Goal: Information Seeking & Learning: Check status

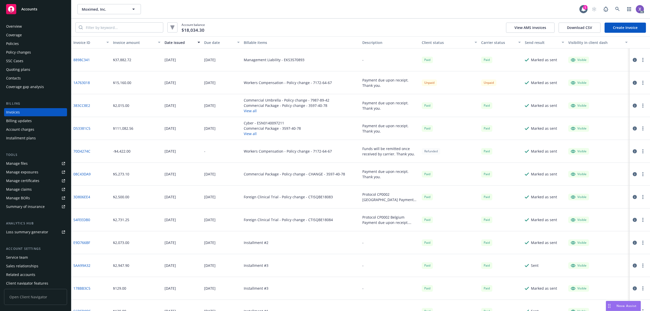
click at [573, 29] on button "Download CSV" at bounding box center [580, 28] width 42 height 10
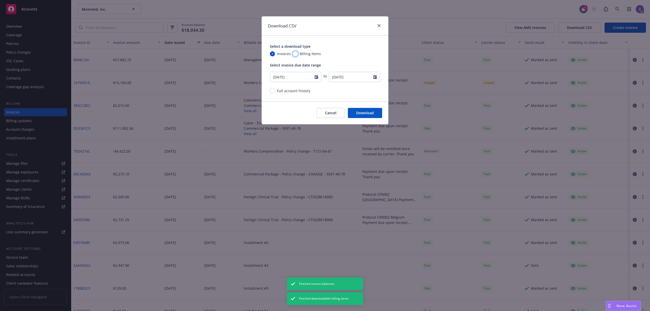
click at [295, 54] on input "Billing Items" at bounding box center [295, 53] width 5 height 5
radio input "true"
click at [315, 77] on icon "Calendar" at bounding box center [317, 77] width 4 height 4
select select "7"
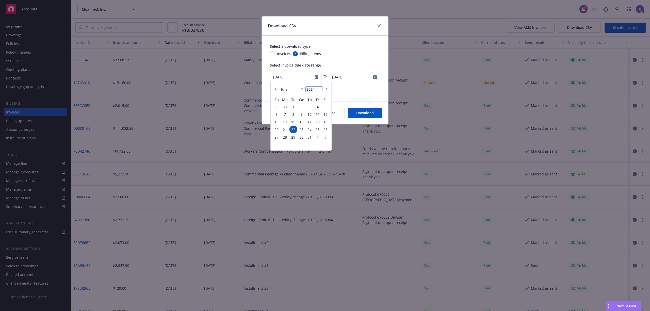
click at [318, 90] on input "2024" at bounding box center [314, 89] width 17 height 5
type input "2023"
click at [318, 90] on input "2023" at bounding box center [314, 89] width 17 height 5
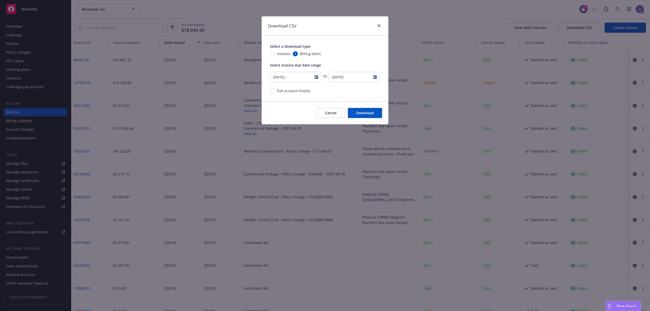
click at [363, 115] on button "Download" at bounding box center [365, 113] width 34 height 10
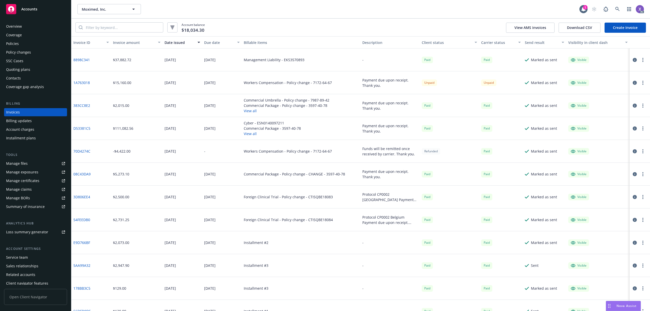
drag, startPoint x: 371, startPoint y: 179, endPoint x: 369, endPoint y: 181, distance: 2.9
click at [370, 179] on div "Payment due upon receipt. Thank you." at bounding box center [390, 174] width 55 height 11
click at [587, 30] on button "Download CSV" at bounding box center [580, 28] width 42 height 10
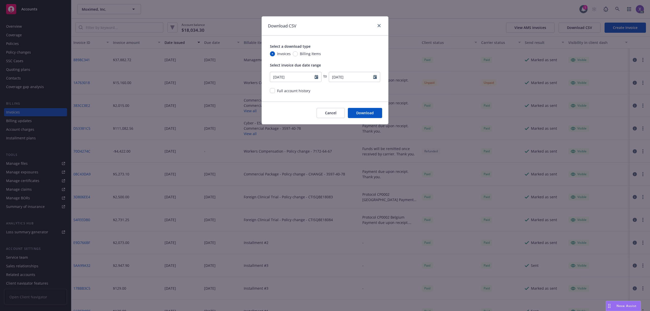
click at [369, 115] on button "Download" at bounding box center [365, 113] width 34 height 10
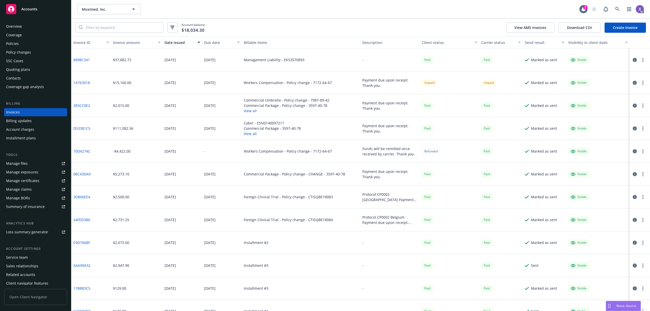
click at [17, 109] on div "Invoices" at bounding box center [13, 112] width 14 height 8
click at [578, 30] on button "Download CSV" at bounding box center [580, 28] width 42 height 10
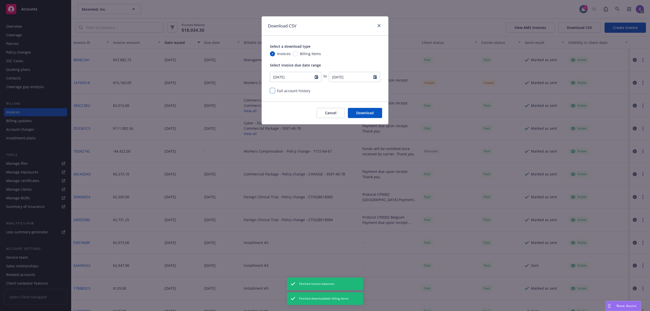
click at [272, 91] on input "checkbox" at bounding box center [272, 90] width 5 height 5
checkbox input "true"
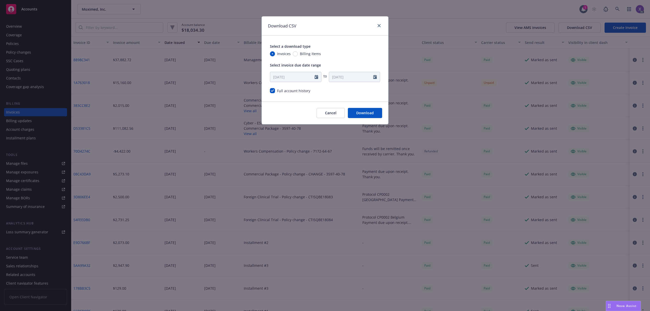
click at [371, 114] on button "Download" at bounding box center [365, 113] width 34 height 10
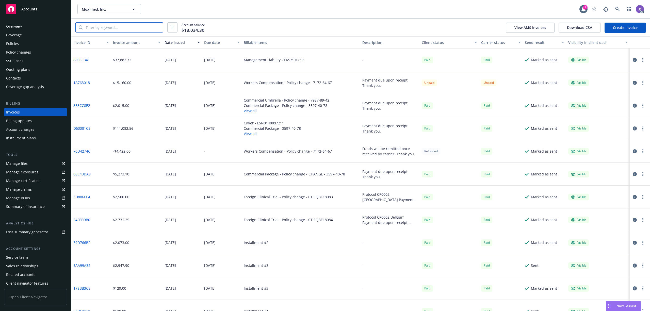
click at [101, 27] on input "search" at bounding box center [123, 28] width 80 height 10
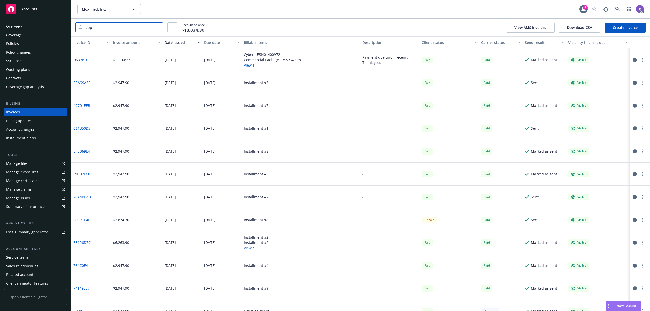
type input "zpp"
click at [309, 291] on div "Installment #9" at bounding box center [301, 288] width 119 height 23
click at [151, 236] on div "$6,263.90" at bounding box center [137, 242] width 52 height 23
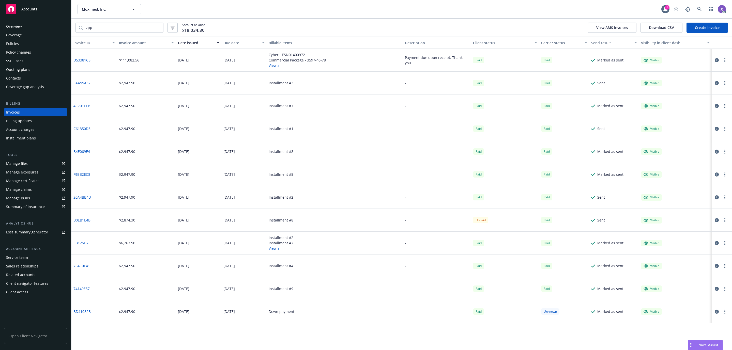
click at [85, 59] on link "D53381C5" at bounding box center [81, 59] width 17 height 5
click at [87, 242] on link "EB126D7C" at bounding box center [81, 242] width 17 height 5
click at [87, 244] on link "EB126D7C" at bounding box center [81, 242] width 17 height 5
drag, startPoint x: 91, startPoint y: 290, endPoint x: 72, endPoint y: 290, distance: 19.1
click at [72, 290] on div "74149E57" at bounding box center [93, 288] width 45 height 23
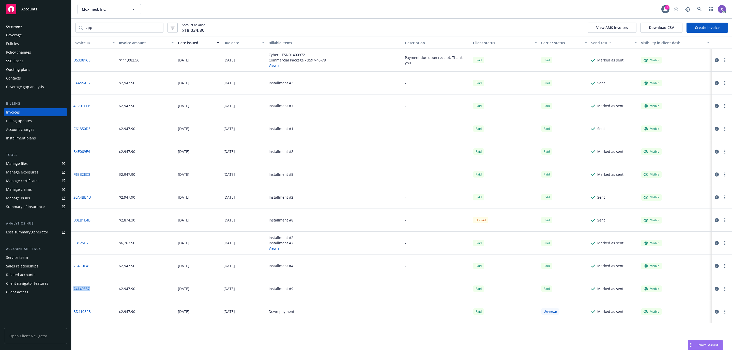
copy link "74149E57"
drag, startPoint x: 95, startPoint y: 269, endPoint x: 73, endPoint y: 268, distance: 22.1
click at [73, 268] on div "764C0E41" at bounding box center [93, 266] width 45 height 23
copy link "764C0E41"
click at [98, 265] on div "764C0E41" at bounding box center [93, 266] width 45 height 23
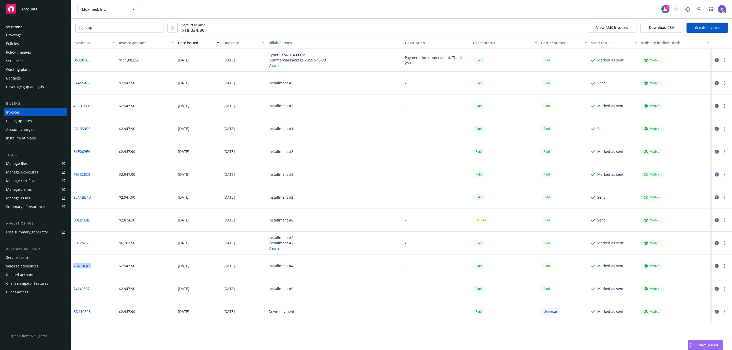
drag, startPoint x: 98, startPoint y: 265, endPoint x: 76, endPoint y: 269, distance: 21.7
click at [76, 269] on div "764C0E41" at bounding box center [93, 266] width 45 height 23
click at [89, 277] on div "764C0E41" at bounding box center [93, 266] width 45 height 23
drag, startPoint x: 94, startPoint y: 266, endPoint x: 73, endPoint y: 268, distance: 20.4
click at [73, 268] on div "764C0E41" at bounding box center [93, 266] width 45 height 23
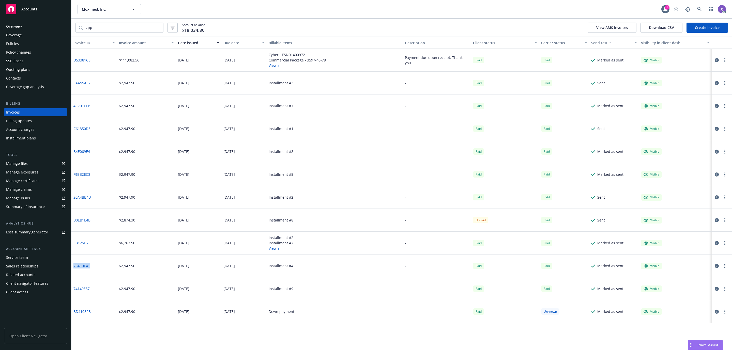
copy link "764C0E41"
drag, startPoint x: 88, startPoint y: 290, endPoint x: 73, endPoint y: 288, distance: 15.8
click at [73, 288] on div "74149E57" at bounding box center [93, 288] width 45 height 23
copy link "74149E57"
drag, startPoint x: 91, startPoint y: 290, endPoint x: 71, endPoint y: 290, distance: 19.8
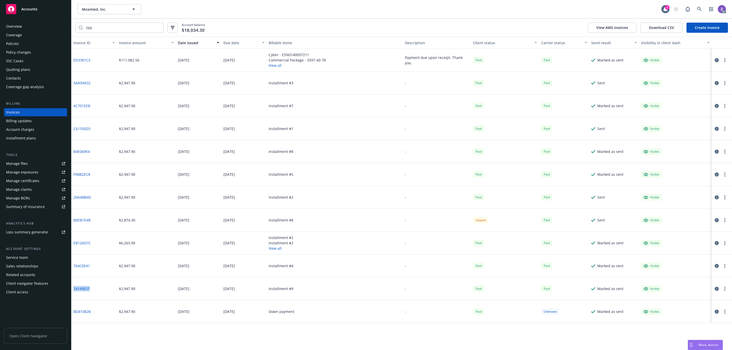
click at [71, 290] on div "74149E57" at bounding box center [93, 288] width 45 height 23
copy link "74149E57"
click at [82, 288] on link "74149E57" at bounding box center [81, 288] width 16 height 5
click at [92, 245] on div "EB126D7C" at bounding box center [93, 243] width 45 height 23
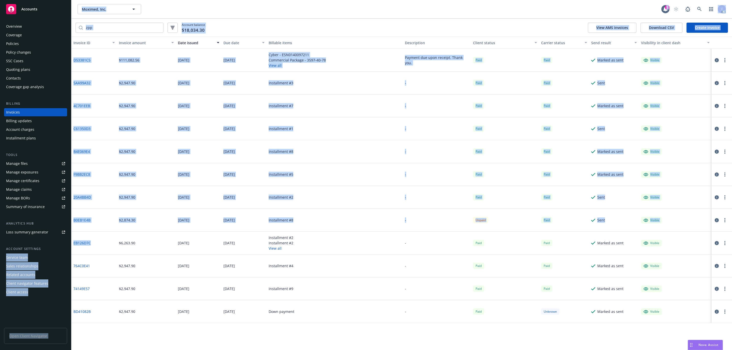
drag, startPoint x: 97, startPoint y: 245, endPoint x: 70, endPoint y: 245, distance: 26.7
click at [70, 245] on div "Accounts Overview Coverage Policies Policy changes SSC Cases Quoting plans Cont…" at bounding box center [366, 175] width 732 height 350
click at [91, 247] on div "EB126D7C" at bounding box center [93, 243] width 45 height 23
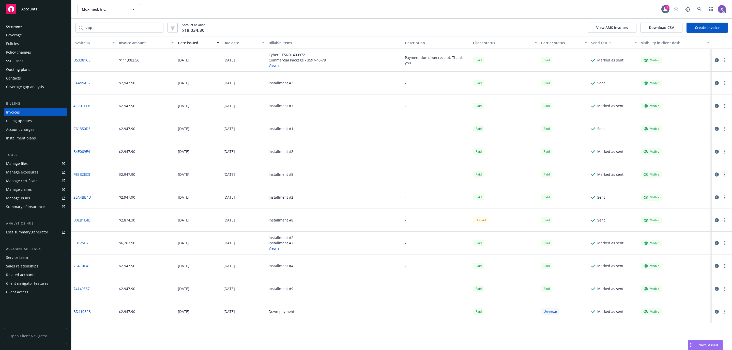
click at [82, 242] on link "EB126D7C" at bounding box center [81, 242] width 17 height 5
click at [96, 245] on div "EB126D7C" at bounding box center [93, 243] width 45 height 23
drag, startPoint x: 99, startPoint y: 200, endPoint x: 72, endPoint y: 200, distance: 27.2
click at [72, 200] on div "20A4BB4D" at bounding box center [93, 197] width 45 height 23
copy link "20A4BB4D"
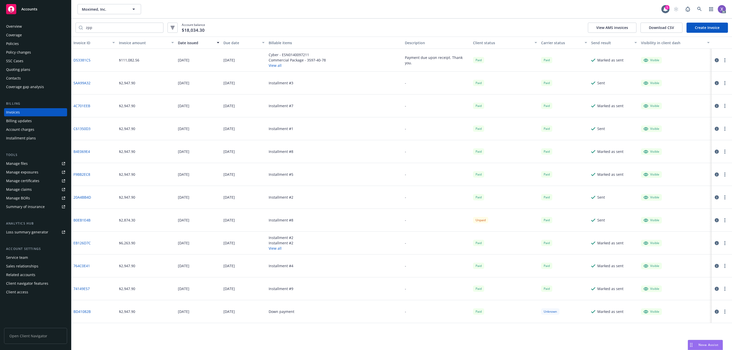
click at [650, 198] on icon "button" at bounding box center [716, 197] width 4 height 4
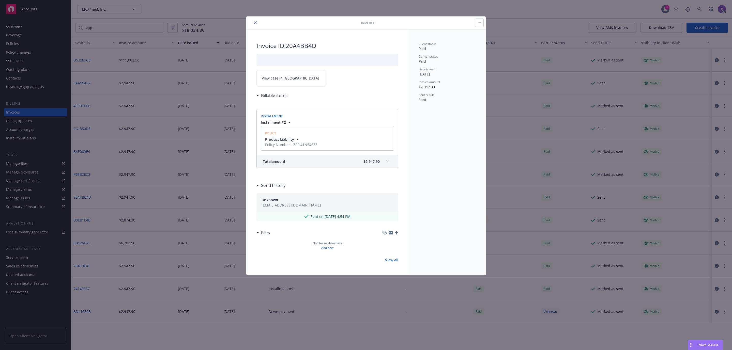
click at [285, 77] on span "View case in SSC" at bounding box center [290, 77] width 57 height 5
click at [293, 75] on link "View case in SSC" at bounding box center [290, 78] width 69 height 16
drag, startPoint x: 320, startPoint y: 49, endPoint x: 288, endPoint y: 50, distance: 32.0
click at [288, 50] on div "Invoice ID: 20A4BB4D View case in SSC Billable items Installment Installment #2…" at bounding box center [327, 151] width 162 height 245
copy h2 "20A4BB4D"
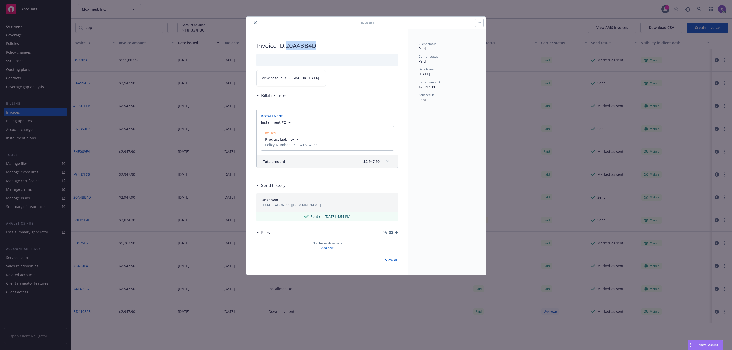
click at [258, 24] on button "close" at bounding box center [255, 23] width 6 height 6
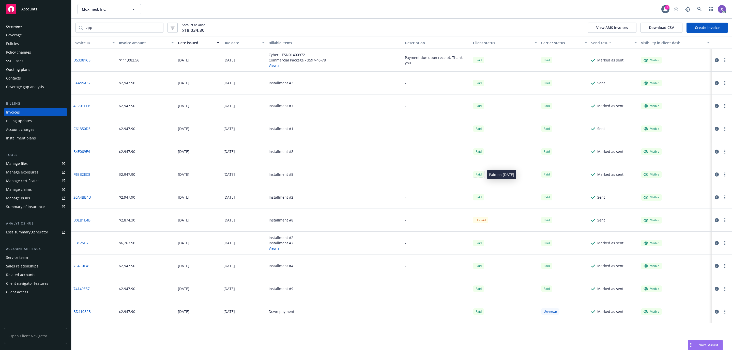
click at [477, 175] on div "Paid" at bounding box center [478, 174] width 11 height 6
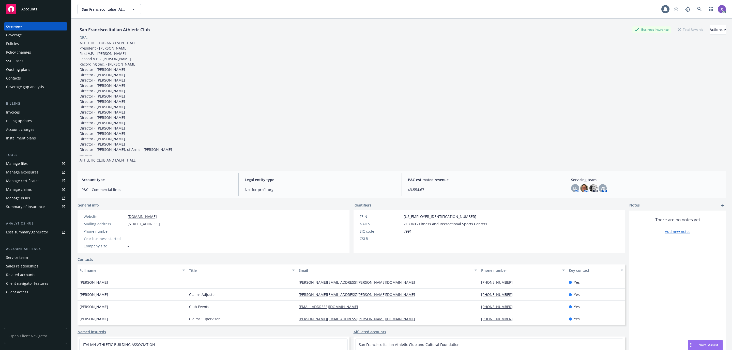
click at [13, 42] on div "Policies" at bounding box center [12, 44] width 13 height 8
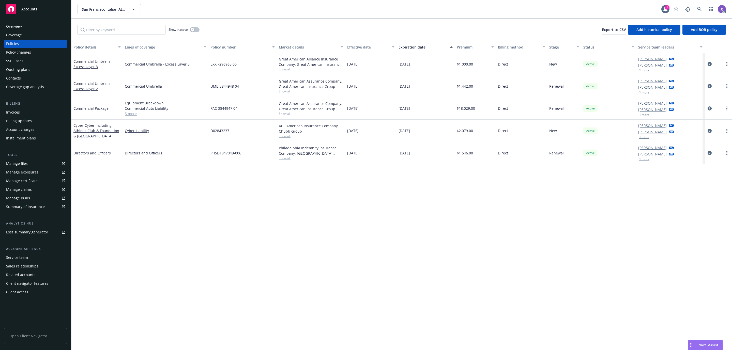
click at [238, 246] on div "Policy details Lines of coverage Policy number Market details Effective date Ex…" at bounding box center [401, 195] width 660 height 309
click at [697, 9] on icon at bounding box center [699, 9] width 5 height 5
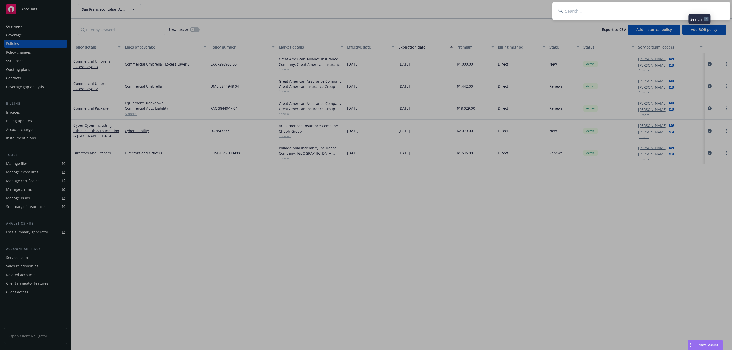
click at [669, 8] on input at bounding box center [641, 11] width 178 height 18
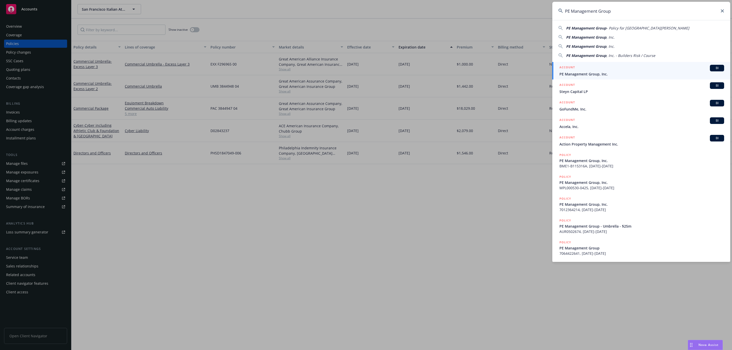
type input "PE Management Group"
click at [593, 73] on span "PE Management Group, Inc." at bounding box center [641, 73] width 165 height 5
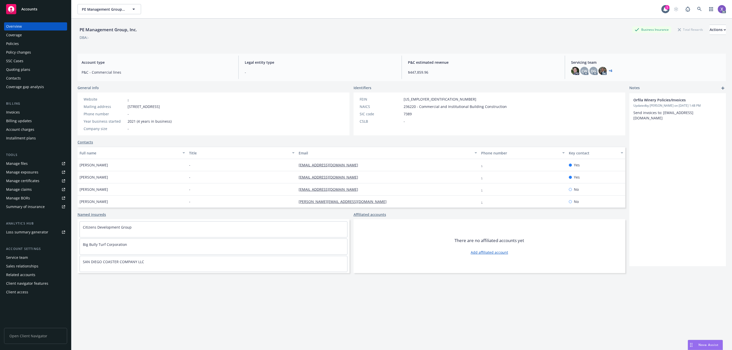
click at [15, 112] on div "Invoices" at bounding box center [13, 112] width 14 height 8
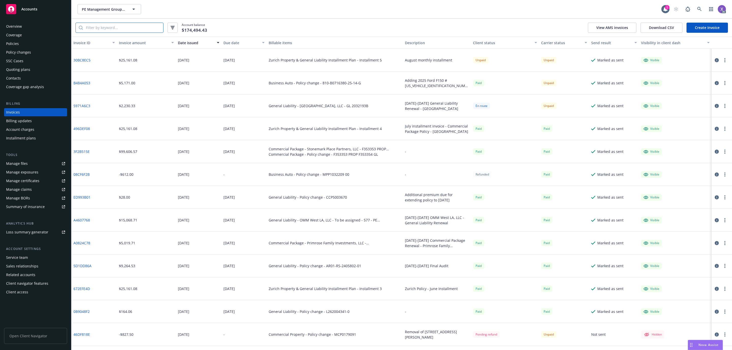
paste input "1. 46DF818E"
click at [138, 30] on input "search" at bounding box center [123, 28] width 80 height 10
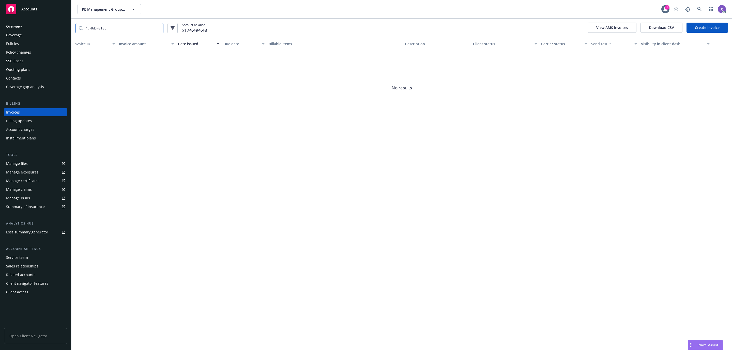
click at [89, 26] on input "1. 46DF818E" at bounding box center [123, 28] width 80 height 10
drag, startPoint x: 117, startPoint y: 27, endPoint x: 32, endPoint y: 27, distance: 85.4
click at [33, 27] on div "Accounts Overview Coverage Policies Policy changes SSC Cases Quoting plans Cont…" at bounding box center [366, 175] width 732 height 350
paste input "2. 5DA93A7F"
click at [91, 28] on input "2. 5DA93A7F" at bounding box center [123, 28] width 80 height 10
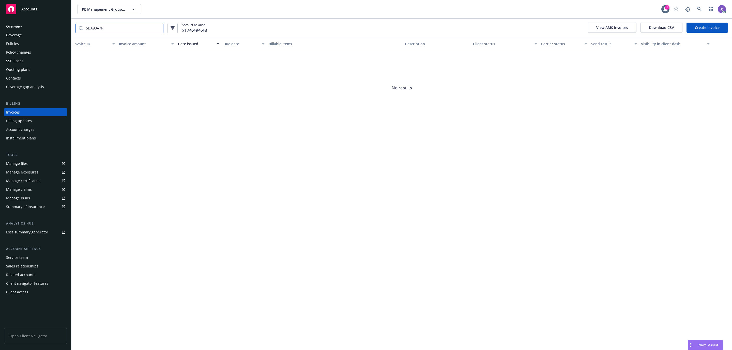
drag, startPoint x: 106, startPoint y: 26, endPoint x: 115, endPoint y: 31, distance: 10.1
click at [107, 27] on input "5DA93A7F" at bounding box center [123, 28] width 80 height 10
click at [87, 27] on input "5DA93A7F" at bounding box center [123, 28] width 80 height 10
click at [114, 30] on input "5DA93A7F" at bounding box center [123, 28] width 80 height 10
paste input "3. A51D2336"
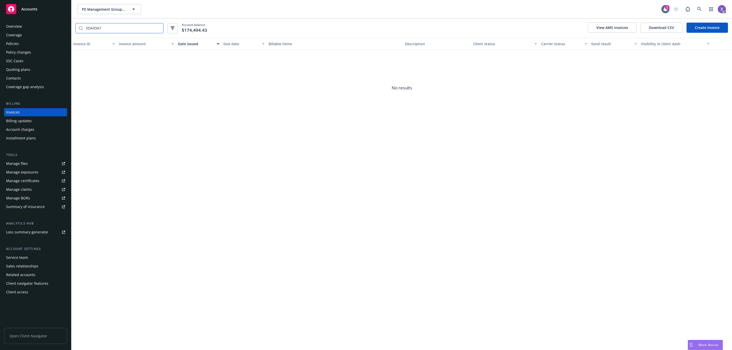
drag, startPoint x: 114, startPoint y: 31, endPoint x: 55, endPoint y: 25, distance: 59.0
click at [55, 25] on div "Accounts Overview Coverage Policies Policy changes SSC Cases Quoting plans Cont…" at bounding box center [366, 175] width 732 height 350
click at [90, 27] on input "3. A51D2336" at bounding box center [123, 28] width 80 height 10
drag, startPoint x: 115, startPoint y: 28, endPoint x: 67, endPoint y: 28, distance: 48.0
click at [67, 28] on div "Accounts Overview Coverage Policies Policy changes SSC Cases Quoting plans Cont…" at bounding box center [366, 175] width 732 height 350
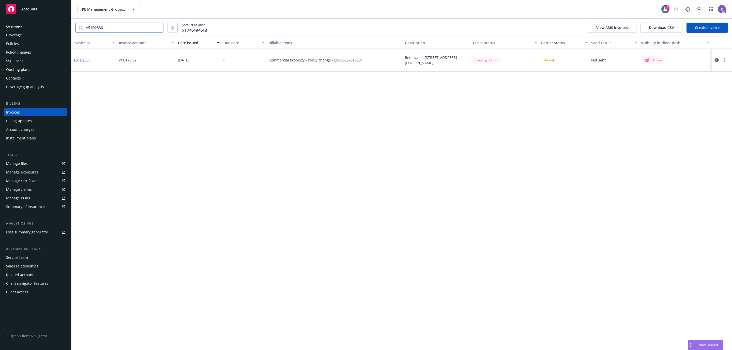
paste input "4. 4C2F2871"
drag, startPoint x: 90, startPoint y: 27, endPoint x: 93, endPoint y: 42, distance: 15.3
click at [90, 27] on input "4. 4C2F2871" at bounding box center [123, 28] width 80 height 10
paste input "5. 5FACD62E"
drag, startPoint x: 120, startPoint y: 27, endPoint x: 29, endPoint y: 33, distance: 91.4
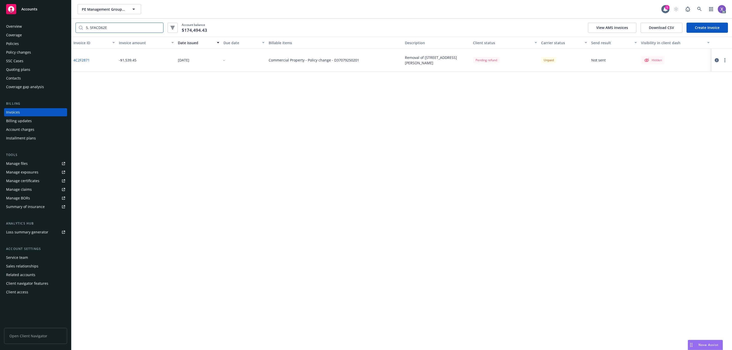
click at [29, 33] on div "Accounts Overview Coverage Policies Policy changes SSC Cases Quoting plans Cont…" at bounding box center [366, 175] width 732 height 350
drag, startPoint x: 89, startPoint y: 25, endPoint x: 94, endPoint y: 45, distance: 20.5
click at [89, 25] on input "5. 5FACD62E" at bounding box center [123, 28] width 80 height 10
type input "5FACD62E"
click at [86, 59] on link "5FACD62E" at bounding box center [81, 59] width 17 height 5
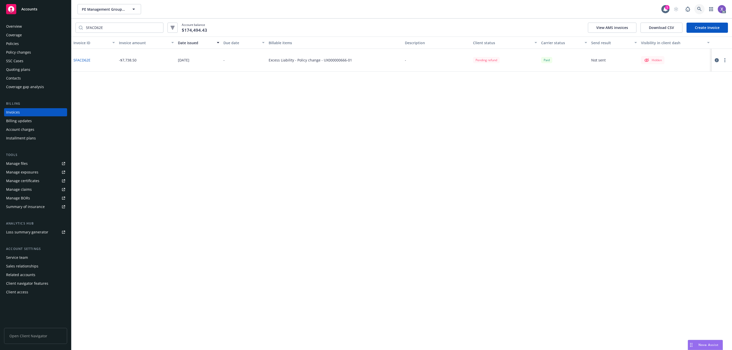
click at [697, 8] on icon at bounding box center [699, 9] width 5 height 5
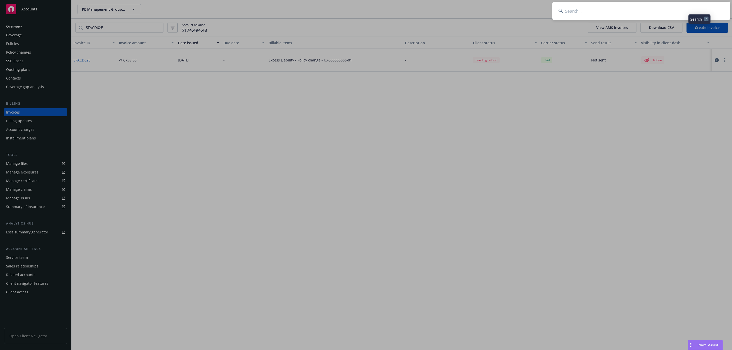
click at [626, 15] on input at bounding box center [641, 11] width 178 height 18
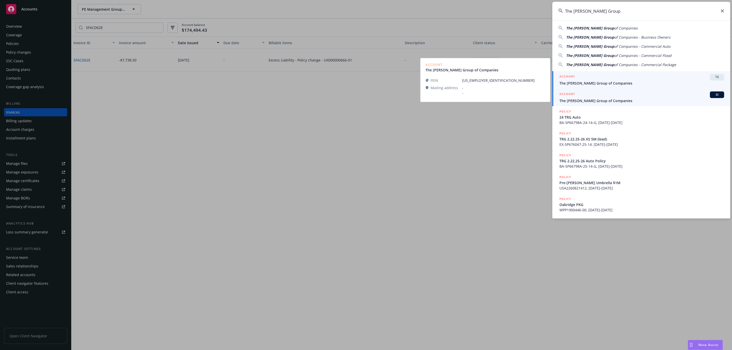
type input "The [PERSON_NAME] Group"
click at [583, 102] on span "The [PERSON_NAME] Group of Companies" at bounding box center [641, 100] width 165 height 5
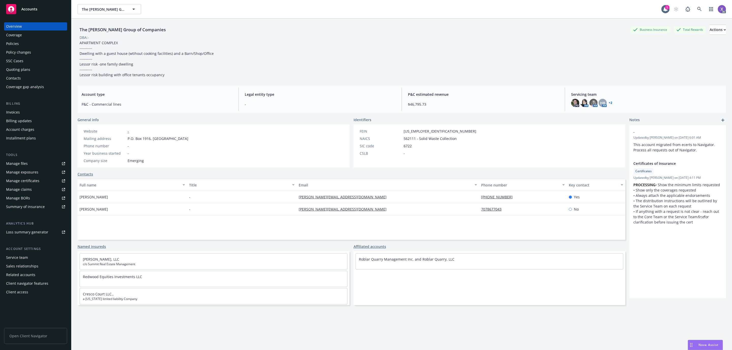
click at [19, 111] on div "Invoices" at bounding box center [13, 112] width 14 height 8
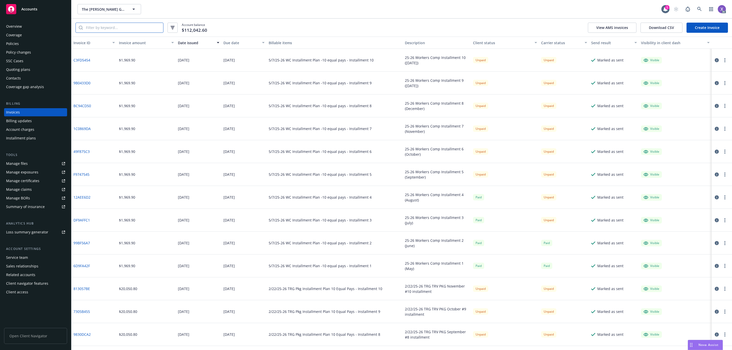
click at [117, 31] on input "search" at bounding box center [123, 28] width 80 height 10
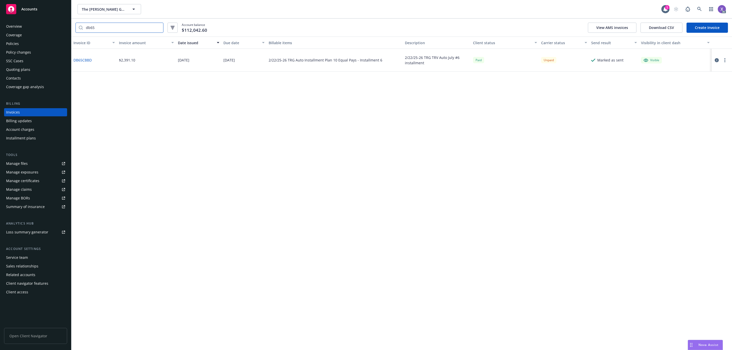
type input "db65"
